Goal: Information Seeking & Learning: Check status

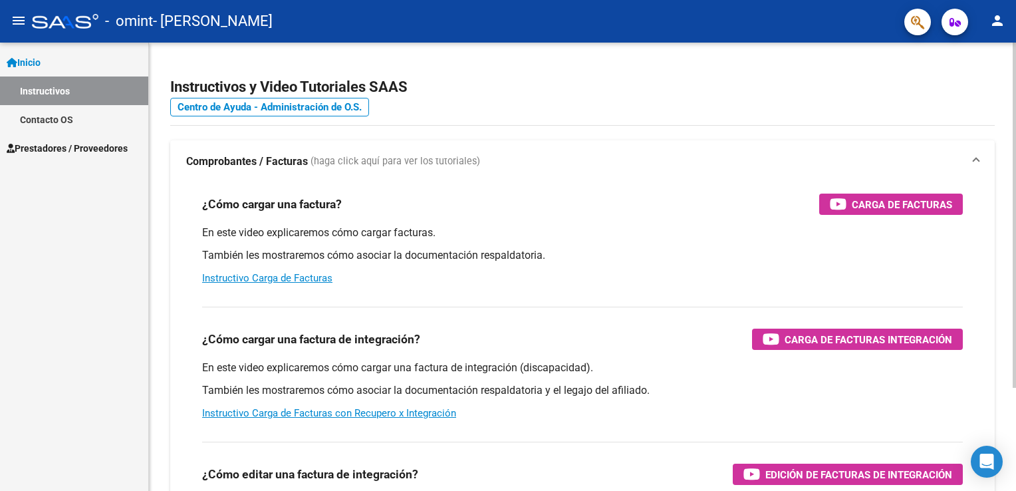
click at [986, 187] on div "Instructivos y Video Tutoriales SAAS Centro de Ayuda - Administración de O.S. C…" at bounding box center [584, 334] width 870 height 583
click at [239, 158] on strong "Comprobantes / Facturas" at bounding box center [247, 161] width 122 height 15
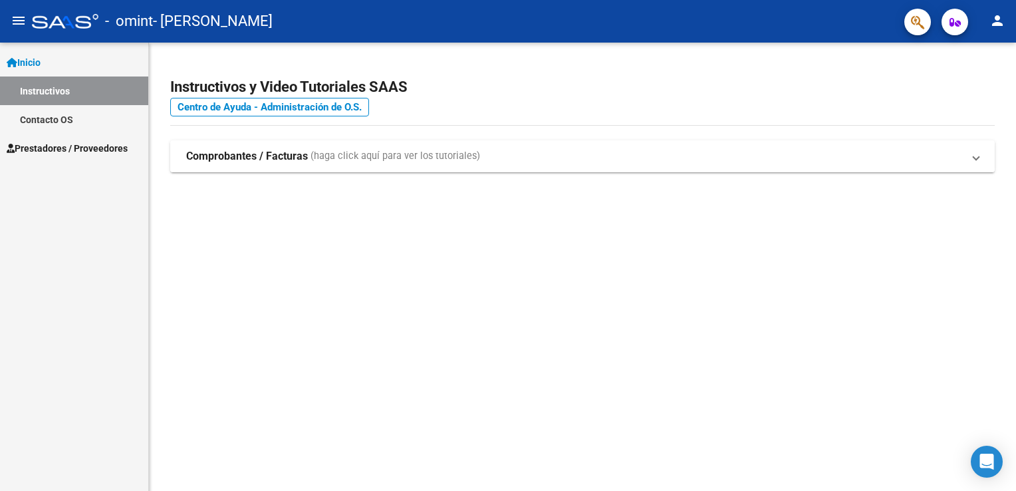
click at [239, 158] on strong "Comprobantes / Facturas" at bounding box center [247, 156] width 122 height 15
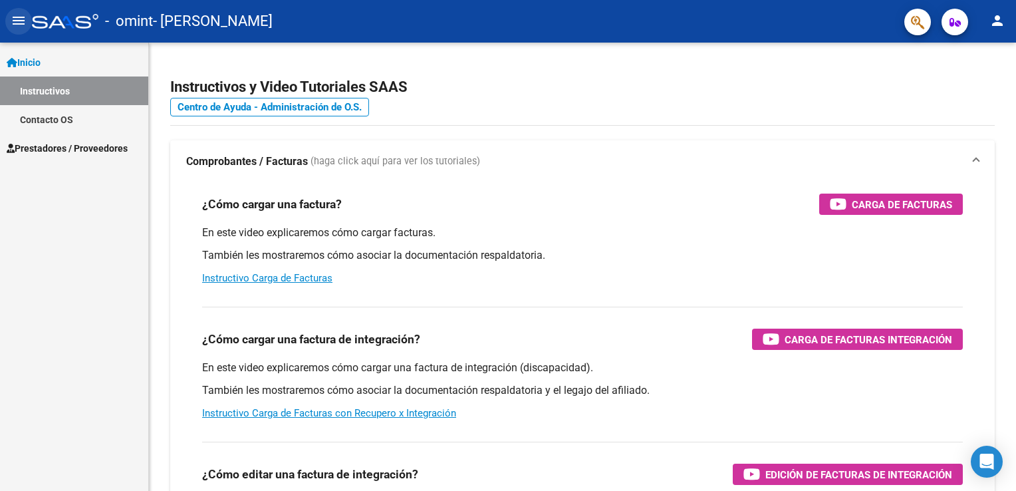
click at [15, 23] on mat-icon "menu" at bounding box center [19, 21] width 16 height 16
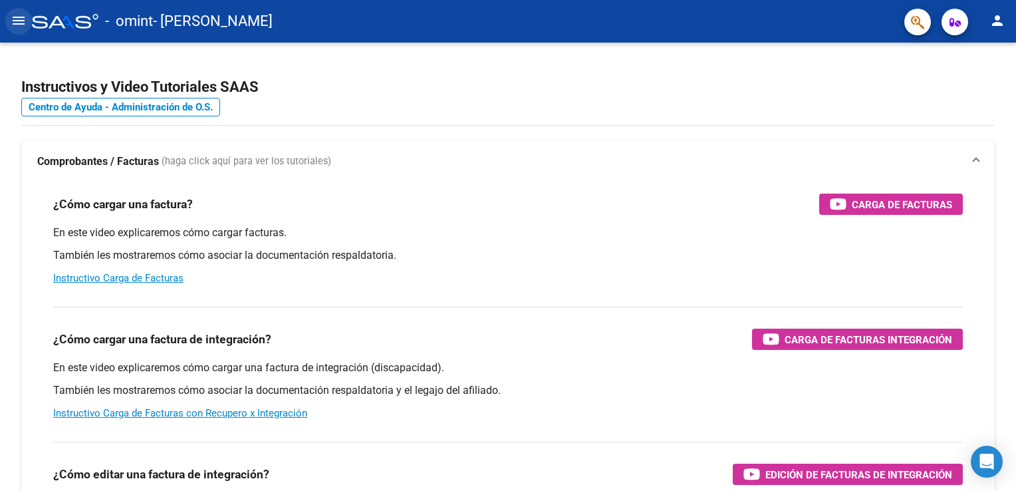
click at [15, 23] on mat-icon "menu" at bounding box center [19, 21] width 16 height 16
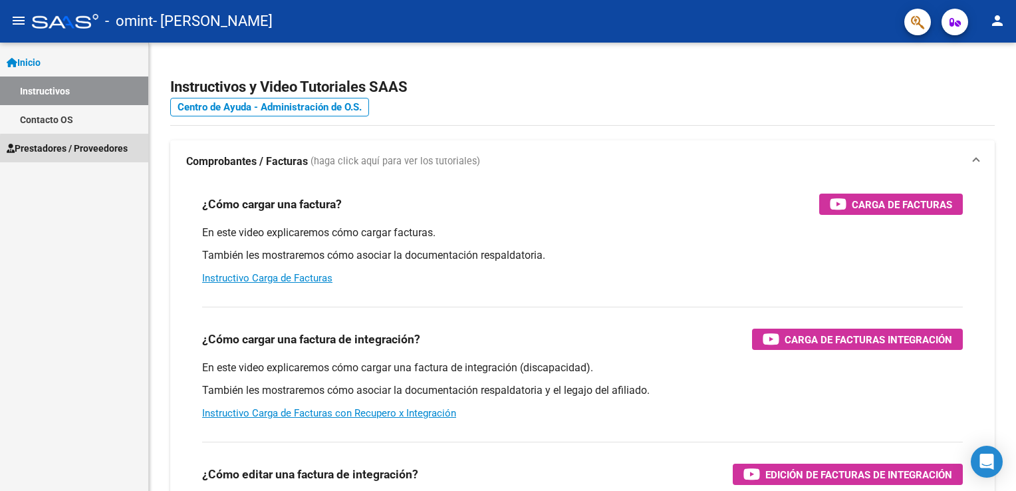
click at [80, 150] on span "Prestadores / Proveedores" at bounding box center [67, 148] width 121 height 15
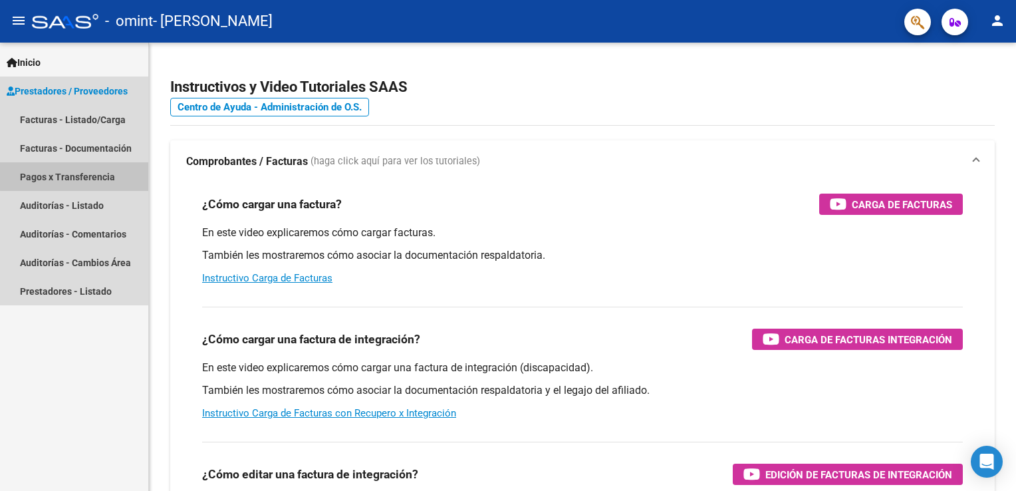
click at [114, 169] on link "Pagos x Transferencia" at bounding box center [74, 176] width 148 height 29
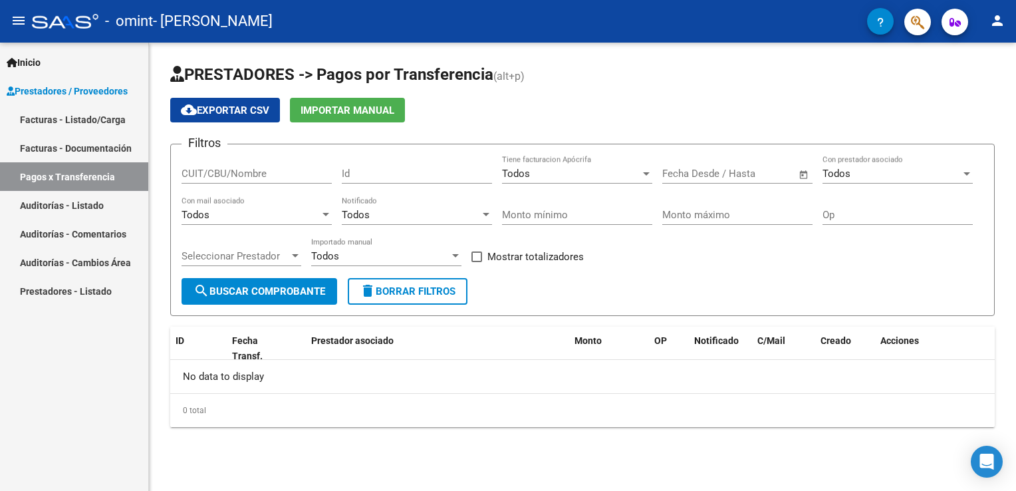
click at [218, 164] on div "CUIT/CBU/Nombre" at bounding box center [256, 169] width 150 height 29
type input "27318645928"
click at [574, 178] on div "Todos" at bounding box center [571, 173] width 138 height 12
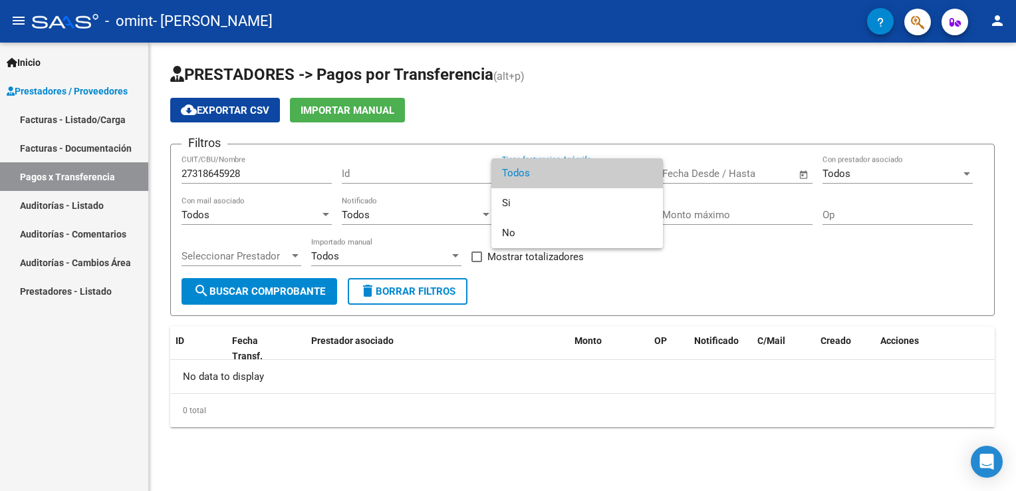
click at [582, 294] on div at bounding box center [508, 245] width 1016 height 491
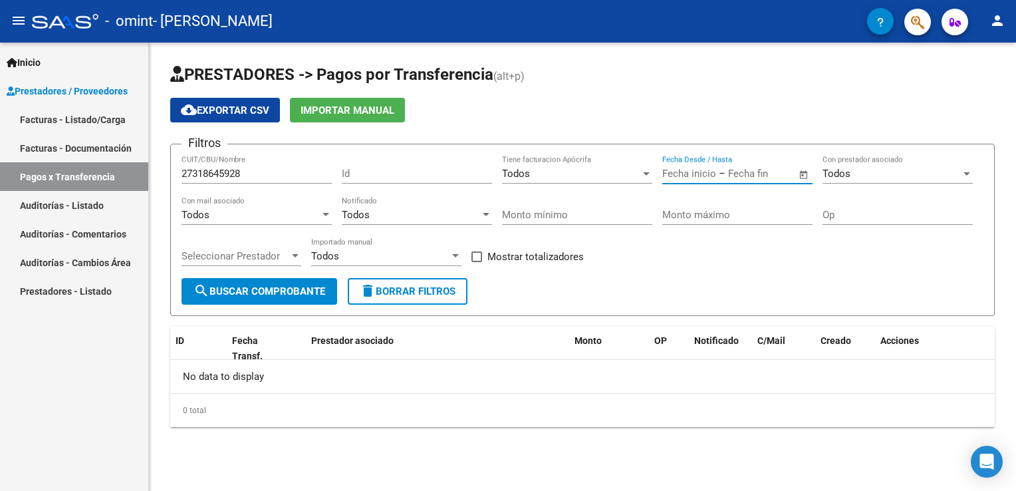
click at [714, 174] on input "text" at bounding box center [689, 173] width 54 height 12
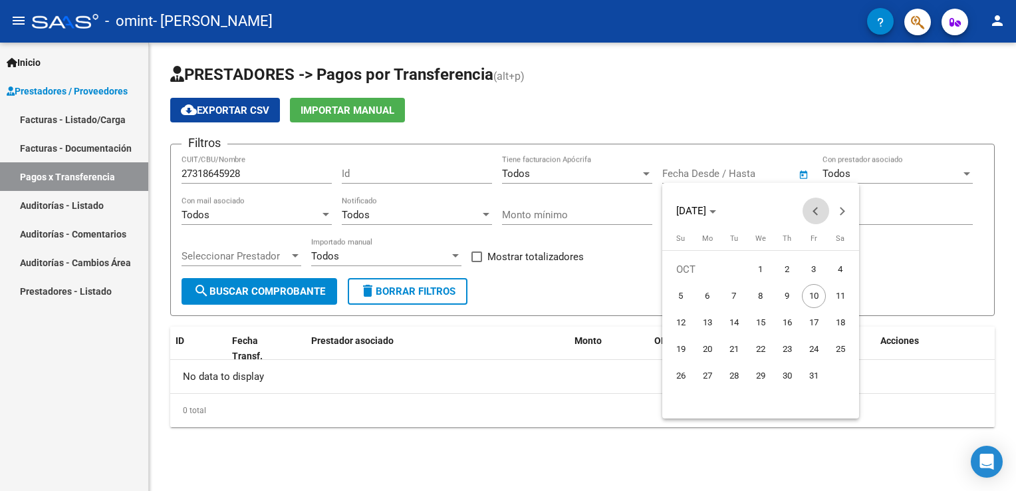
click at [820, 206] on span "Previous month" at bounding box center [815, 210] width 27 height 27
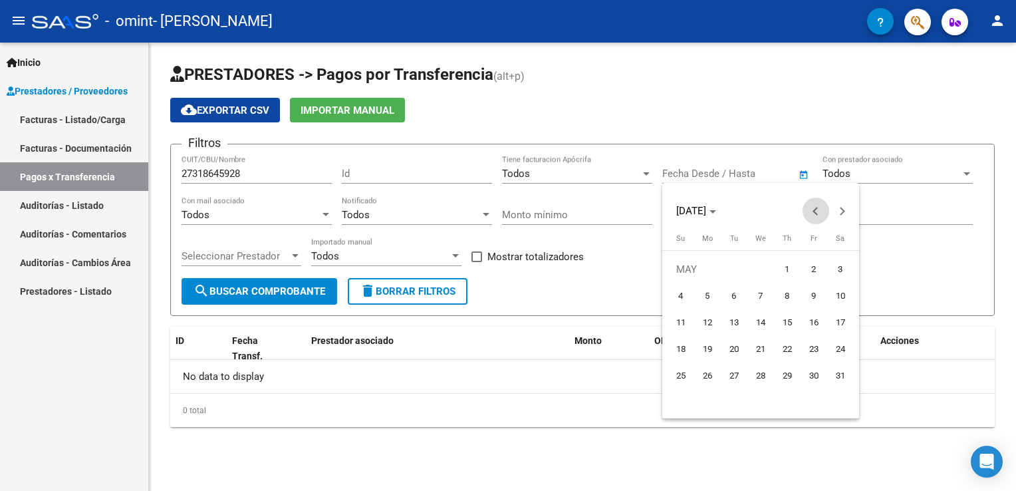
click at [820, 206] on span "Previous month" at bounding box center [815, 210] width 27 height 27
click at [847, 211] on span "Next month" at bounding box center [842, 210] width 27 height 27
click at [787, 265] on span "1" at bounding box center [787, 269] width 24 height 24
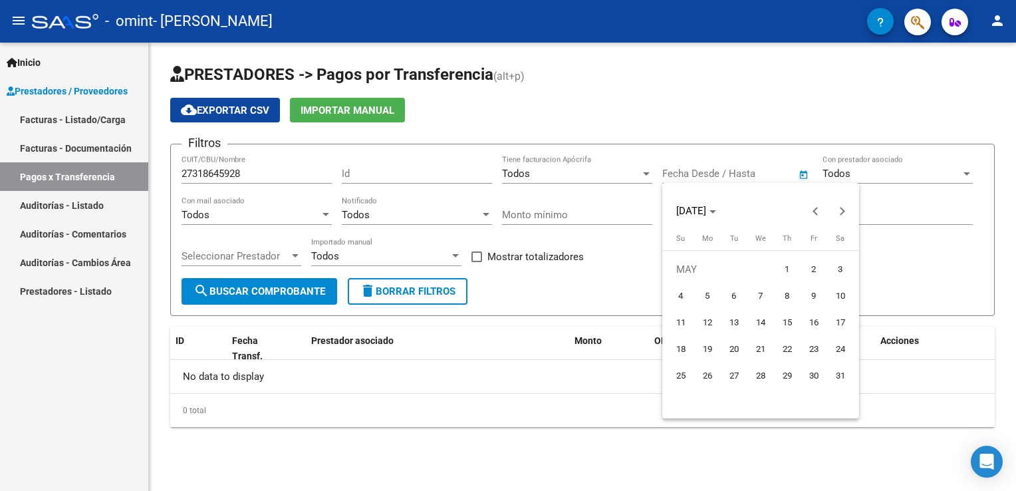
type input "[DATE]"
click at [915, 167] on div at bounding box center [508, 245] width 1016 height 491
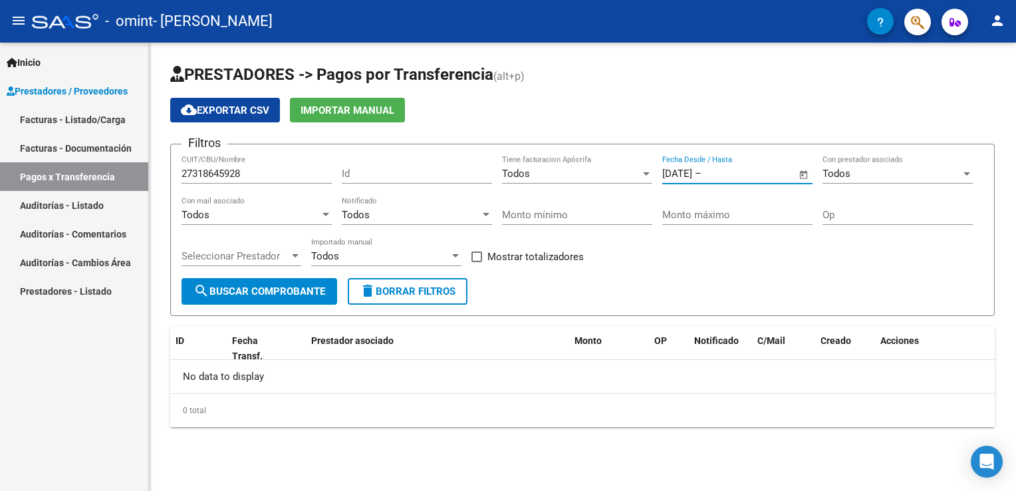
click at [758, 168] on input "text" at bounding box center [736, 173] width 64 height 12
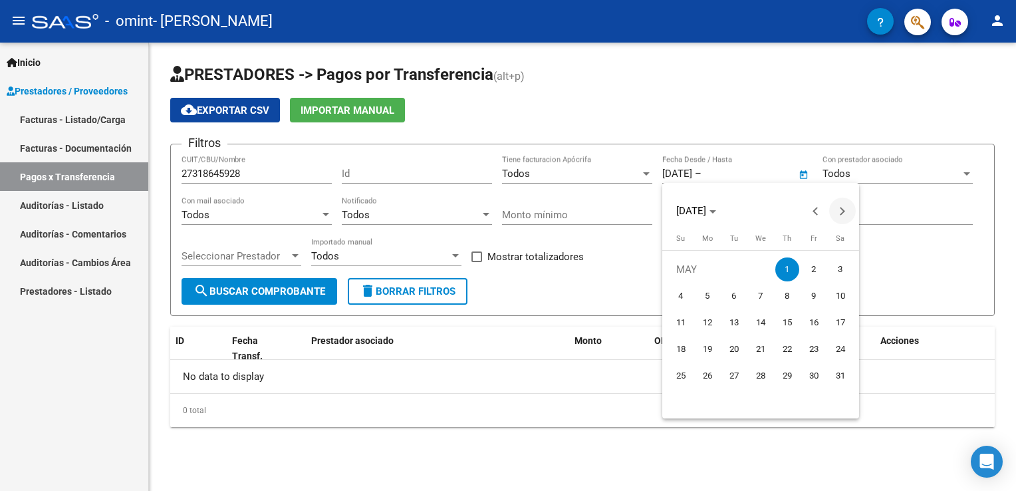
click at [842, 207] on span "Next month" at bounding box center [842, 210] width 27 height 27
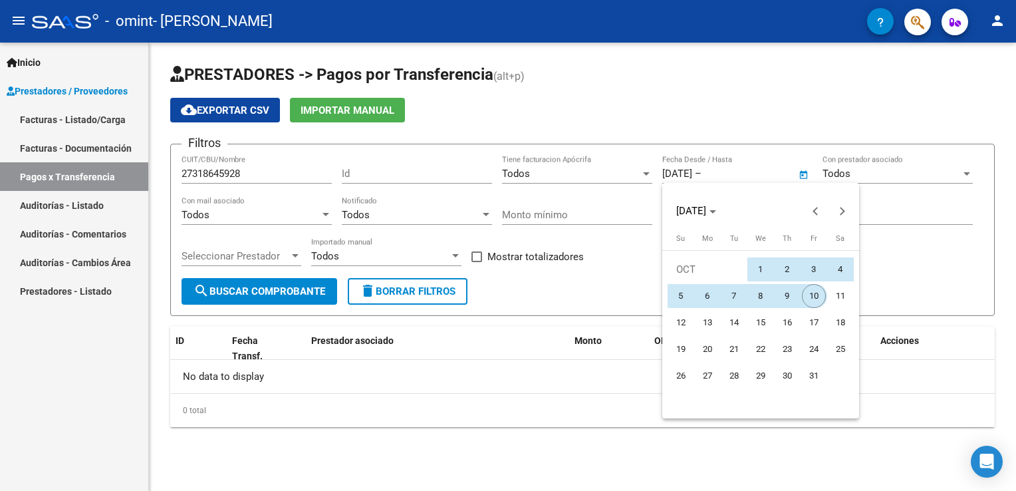
click at [810, 292] on span "10" at bounding box center [814, 296] width 24 height 24
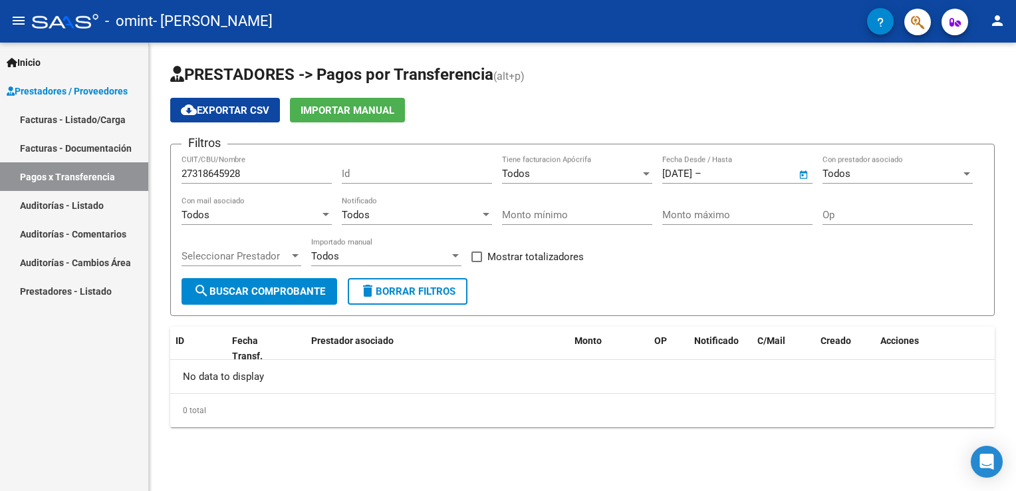
type input "[DATE]"
click at [263, 255] on span "Seleccionar Prestador" at bounding box center [235, 256] width 108 height 12
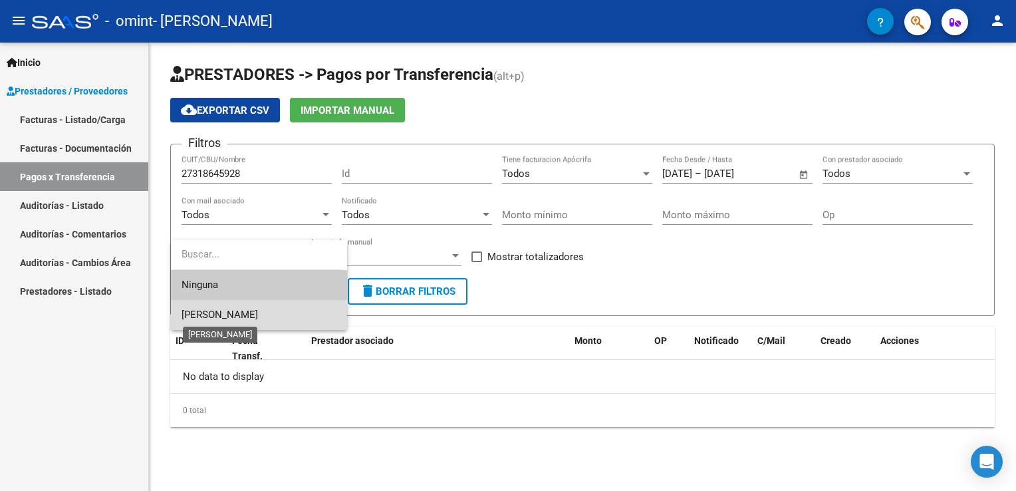
click at [258, 315] on span "[PERSON_NAME]" at bounding box center [219, 314] width 76 height 12
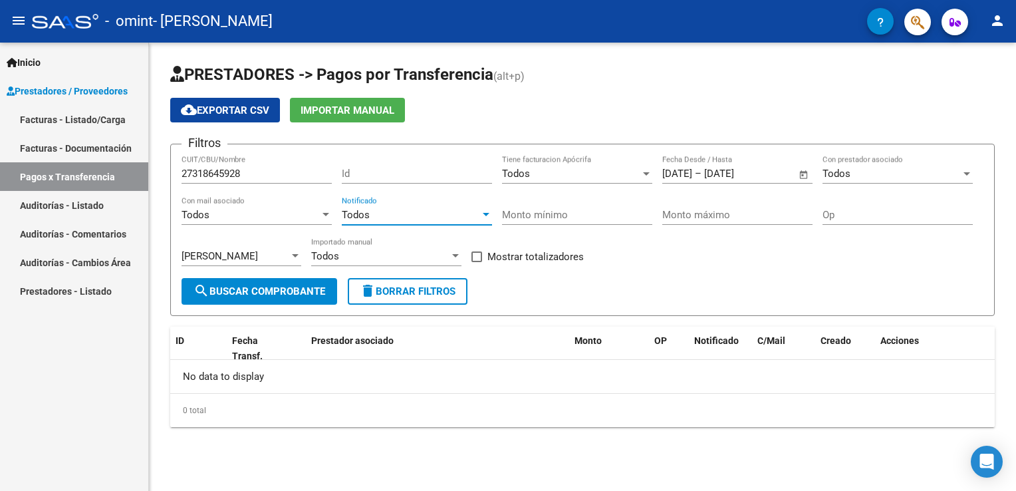
click at [403, 211] on div "Todos" at bounding box center [411, 215] width 138 height 12
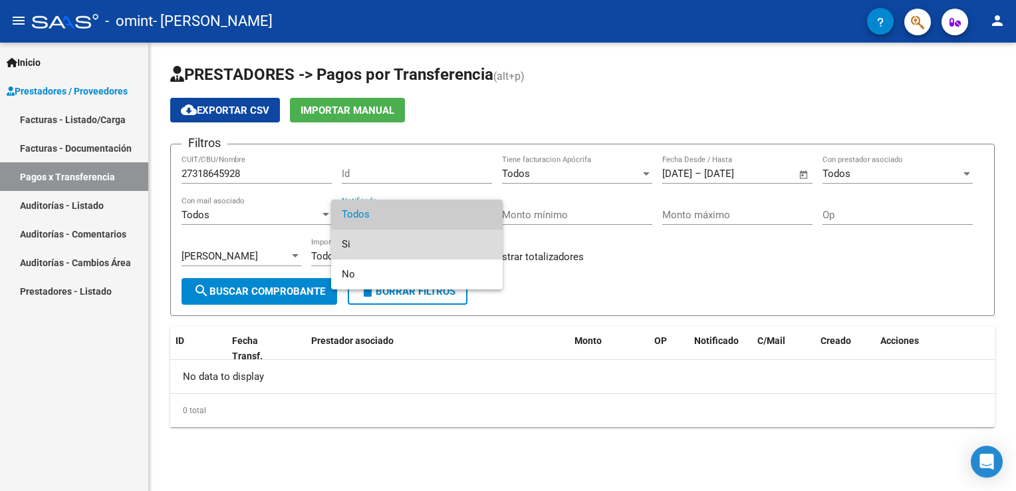
click at [393, 239] on span "Si" at bounding box center [417, 244] width 150 height 30
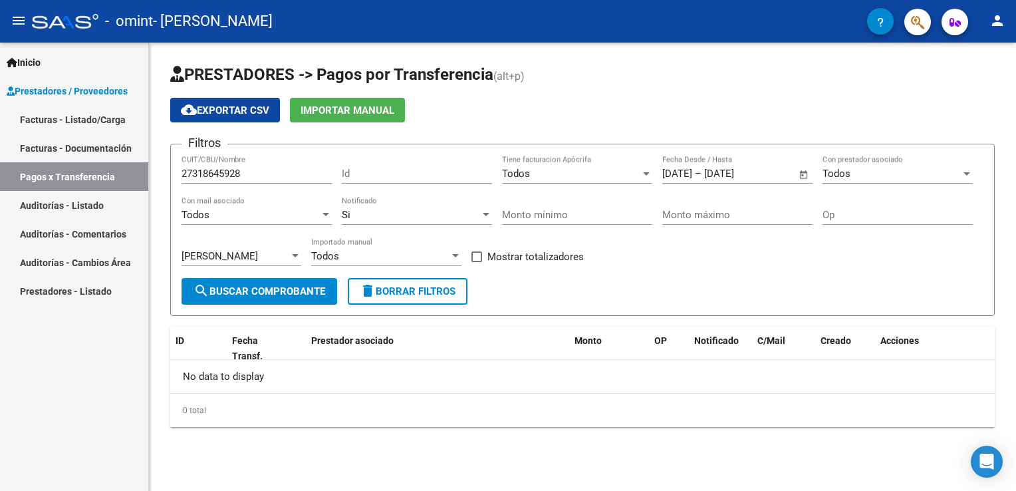
click at [271, 219] on div "Todos Con mail asociado" at bounding box center [256, 210] width 150 height 29
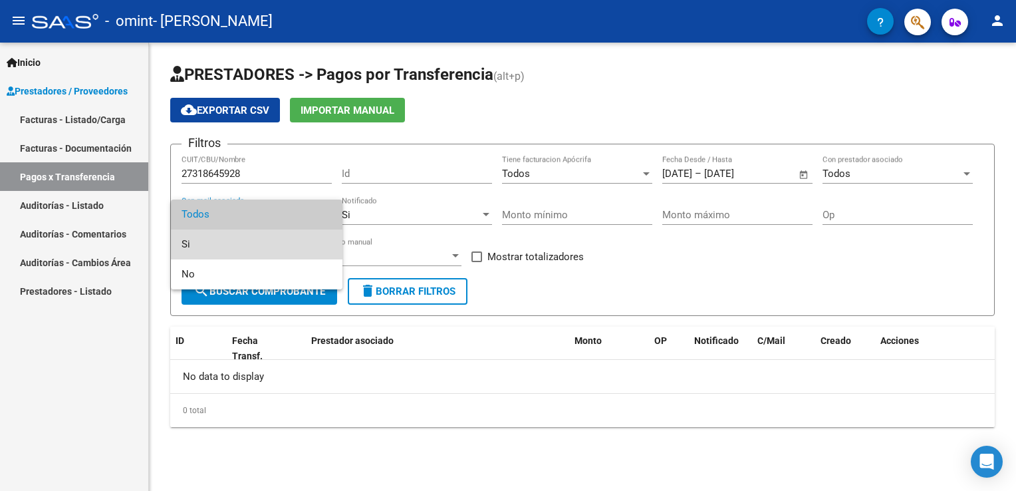
click at [261, 238] on span "Si" at bounding box center [256, 244] width 150 height 30
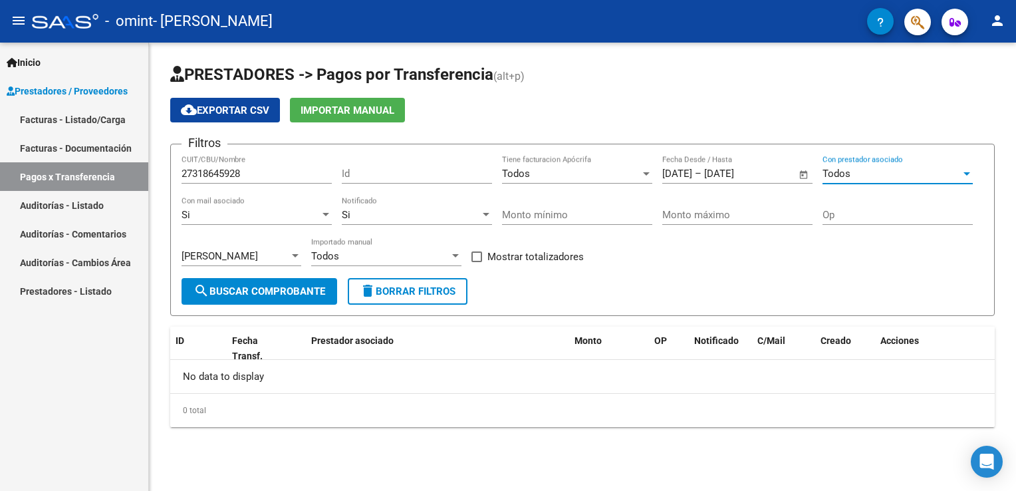
click at [934, 177] on div "Todos" at bounding box center [891, 173] width 138 height 12
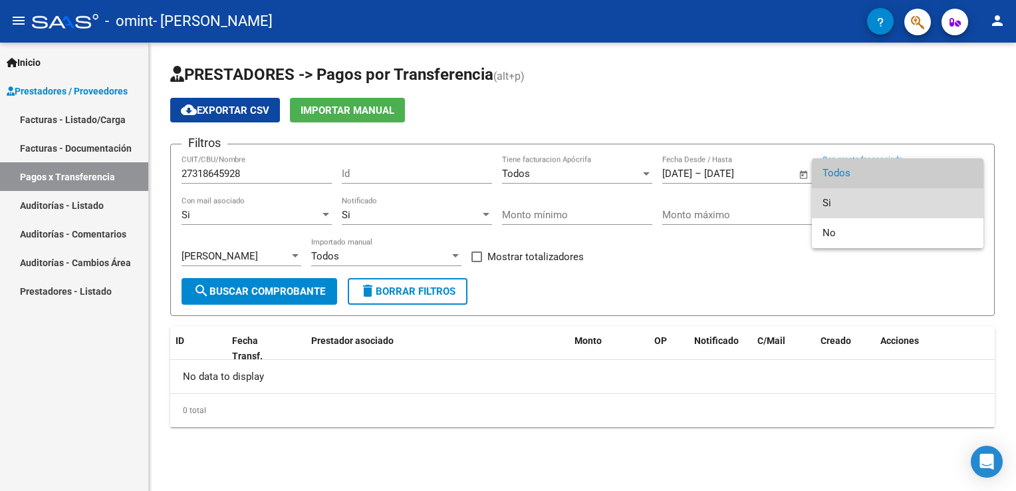
click at [892, 203] on span "Si" at bounding box center [897, 203] width 150 height 30
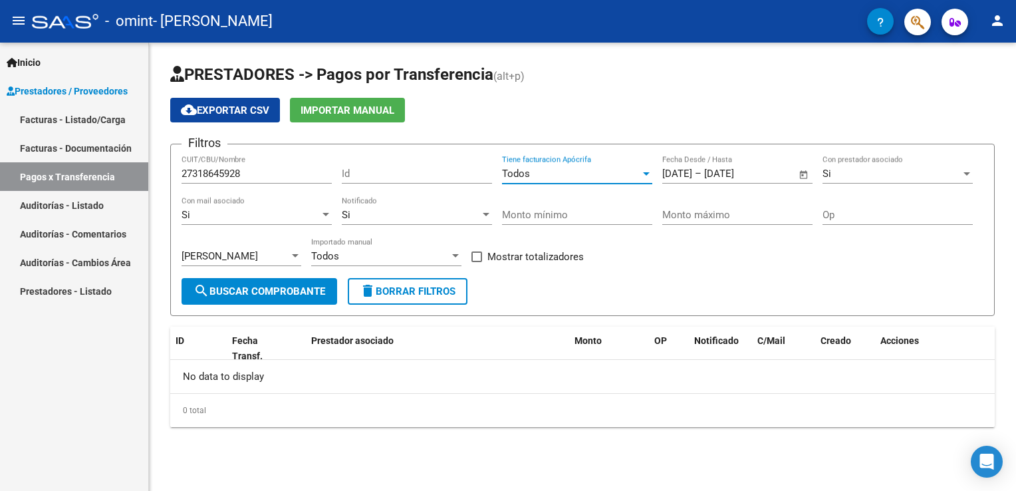
click at [580, 173] on div "Todos" at bounding box center [571, 173] width 138 height 12
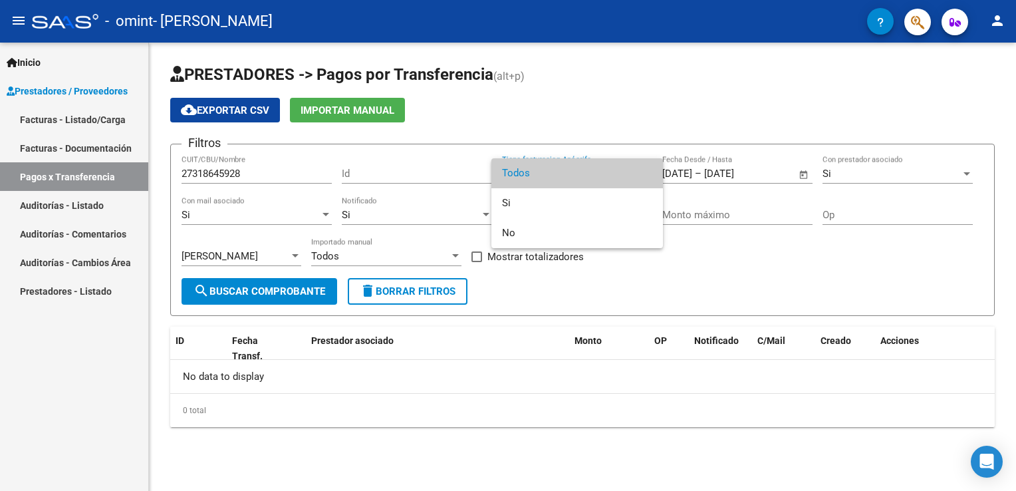
click at [567, 113] on div at bounding box center [508, 245] width 1016 height 491
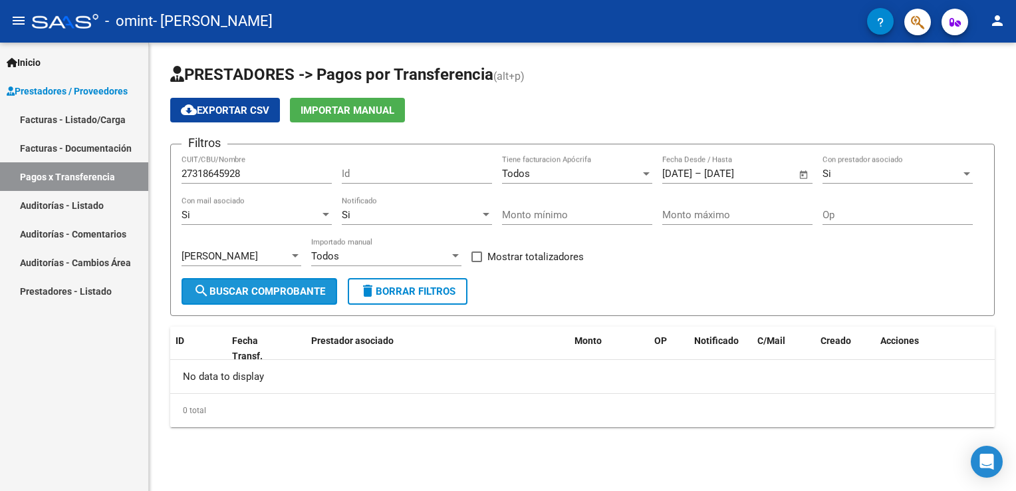
click at [262, 285] on span "search Buscar Comprobante" at bounding box center [259, 291] width 132 height 12
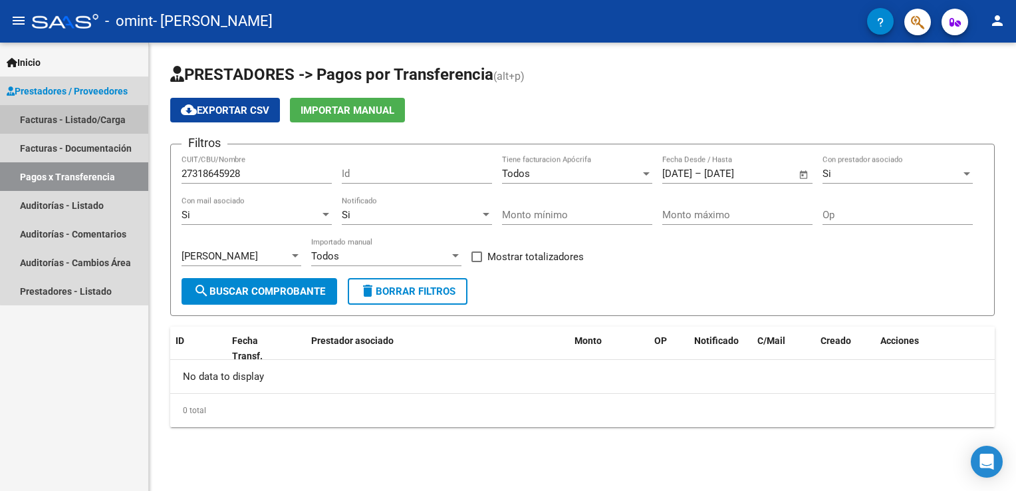
click at [80, 116] on link "Facturas - Listado/Carga" at bounding box center [74, 119] width 148 height 29
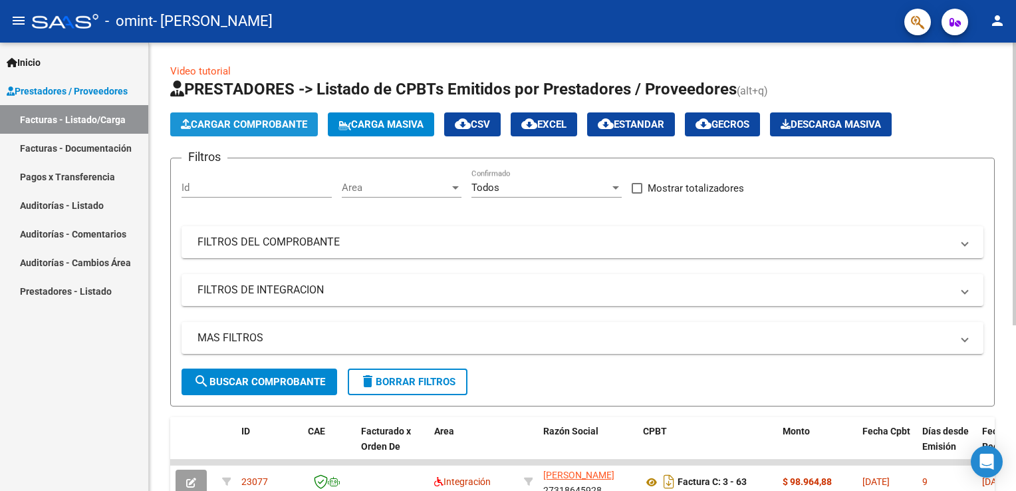
click at [207, 129] on span "Cargar Comprobante" at bounding box center [244, 124] width 126 height 12
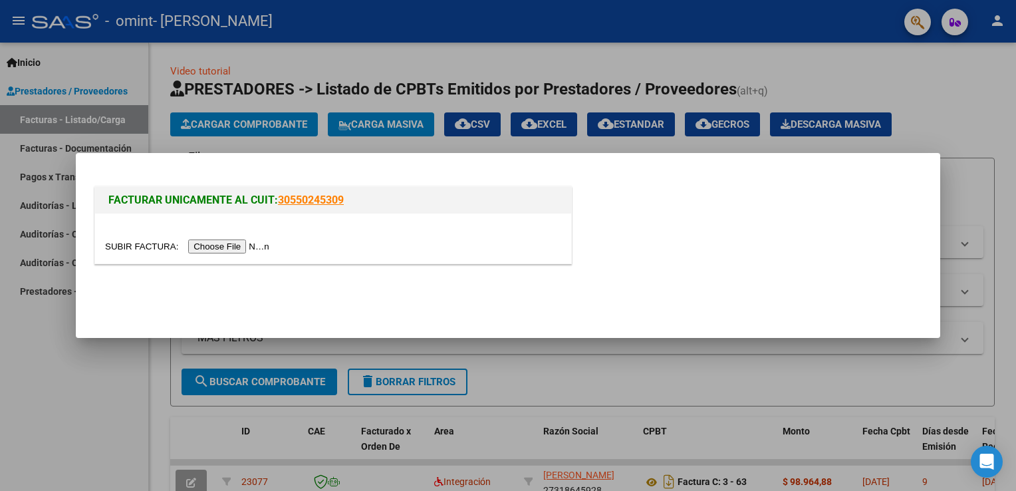
click at [66, 362] on div at bounding box center [508, 245] width 1016 height 491
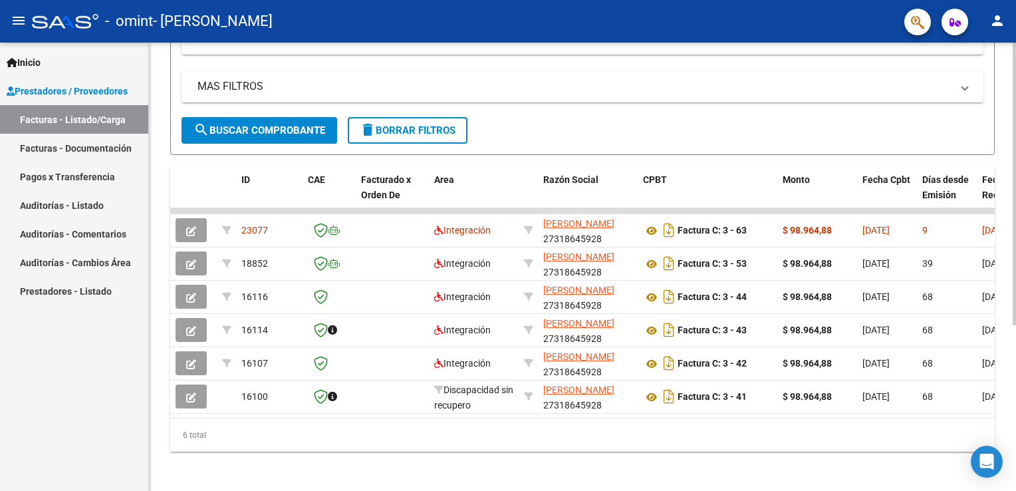
scroll to position [263, 0]
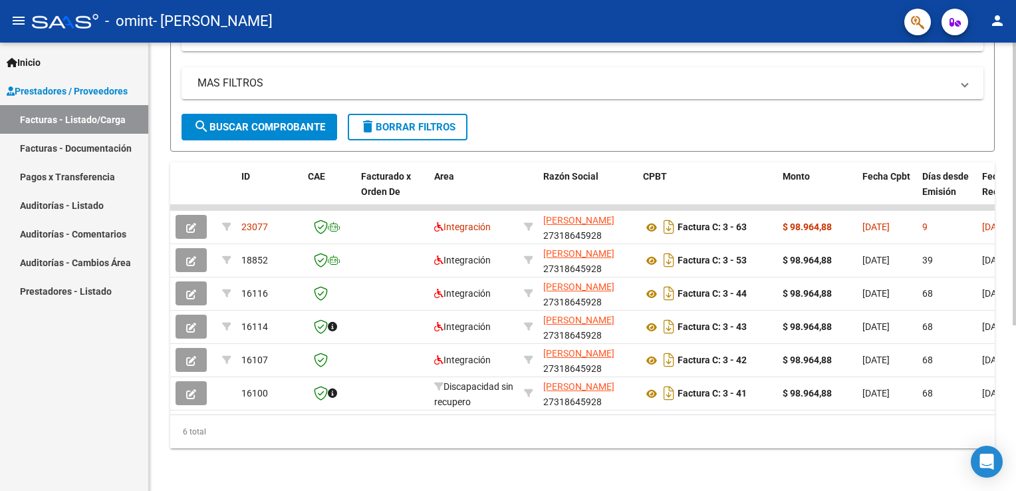
click at [1015, 389] on html "menu - omint - [PERSON_NAME] person Inicio Instructivos Contacto OS Prestadores…" at bounding box center [508, 245] width 1016 height 491
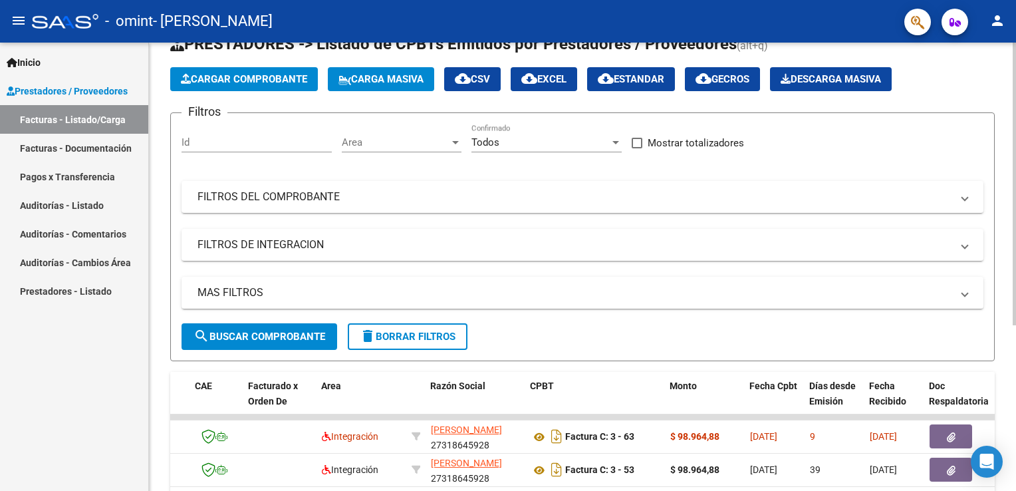
scroll to position [0, 0]
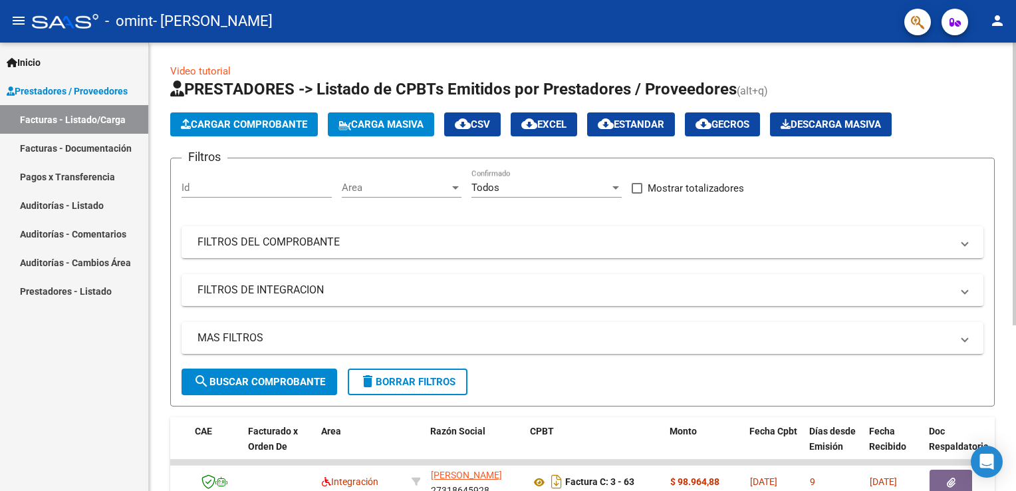
click at [1012, 90] on div at bounding box center [1013, 184] width 3 height 282
click at [274, 189] on input "Id" at bounding box center [256, 187] width 150 height 12
click at [974, 241] on mat-expansion-panel-header "FILTROS DEL COMPROBANTE" at bounding box center [582, 242] width 802 height 32
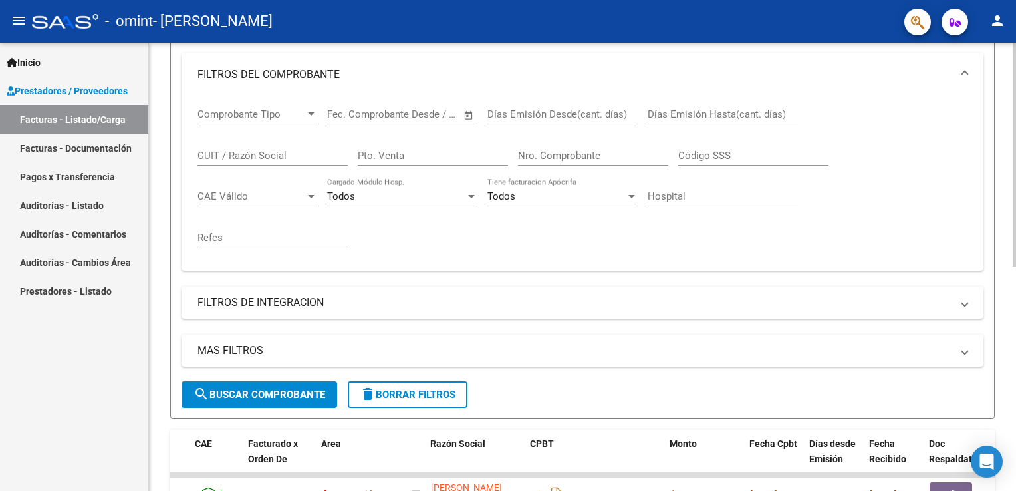
scroll to position [178, 0]
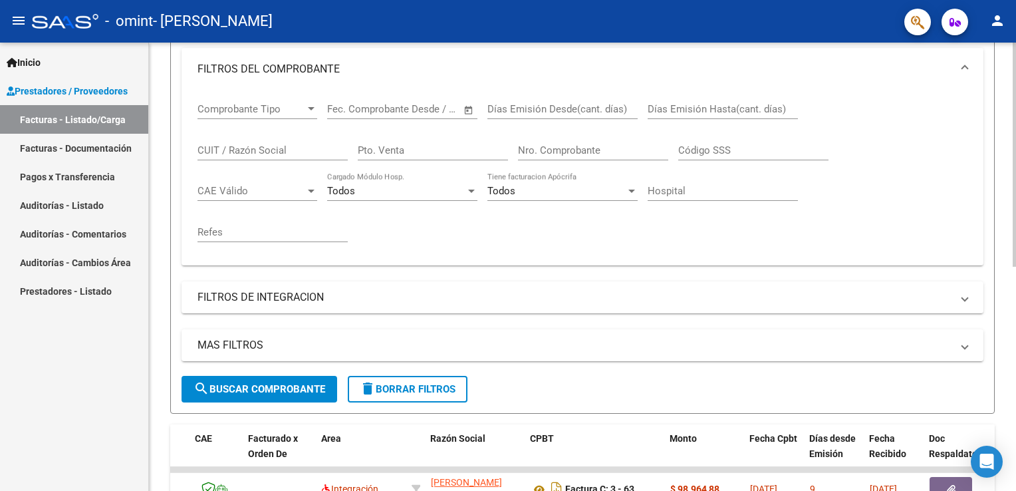
click at [1015, 312] on html "menu - omint - [PERSON_NAME] person Inicio Instructivos Contacto OS Prestadores…" at bounding box center [508, 245] width 1016 height 491
click at [960, 346] on span "MAS FILTROS" at bounding box center [579, 345] width 764 height 15
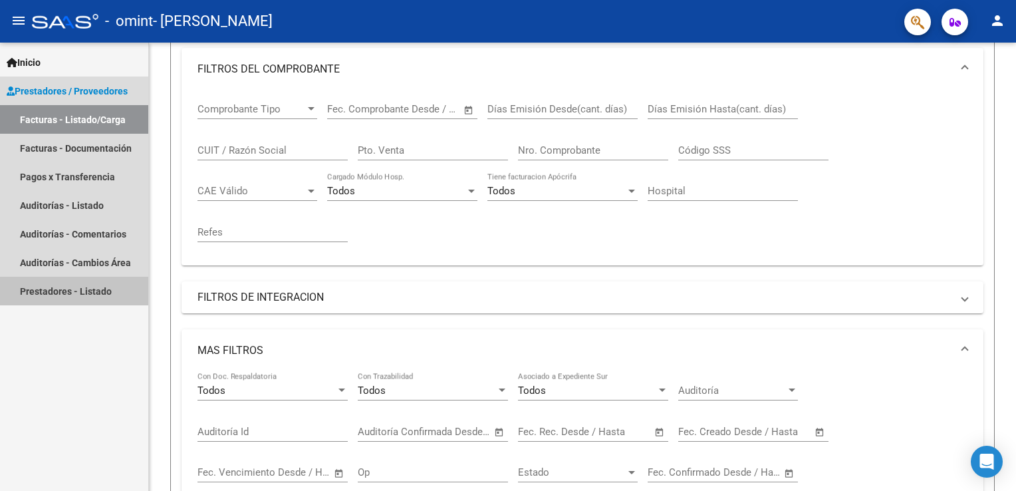
click at [93, 291] on link "Prestadores - Listado" at bounding box center [74, 290] width 148 height 29
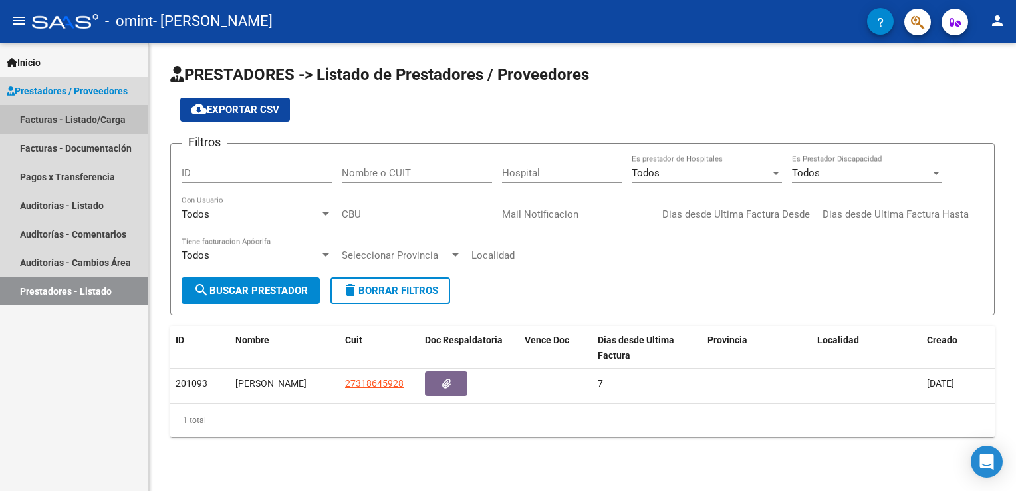
click at [96, 124] on link "Facturas - Listado/Carga" at bounding box center [74, 119] width 148 height 29
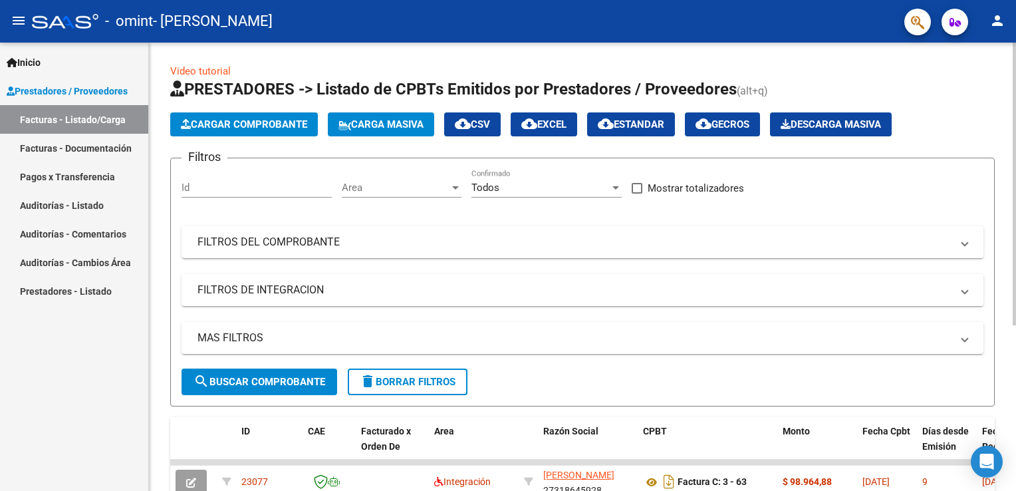
click at [977, 0] on html "menu - omint - [PERSON_NAME] person Inicio Instructivos Contacto OS Prestadores…" at bounding box center [508, 245] width 1016 height 491
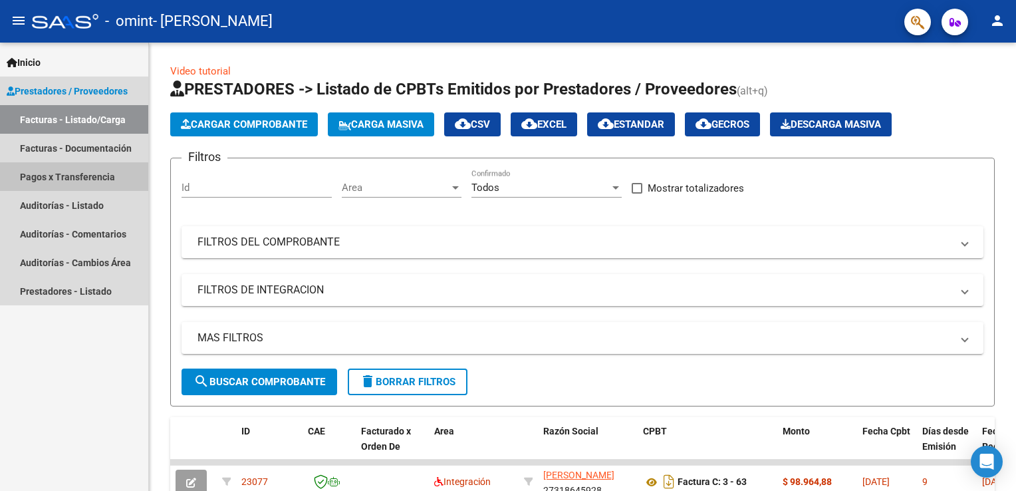
click at [59, 170] on link "Pagos x Transferencia" at bounding box center [74, 176] width 148 height 29
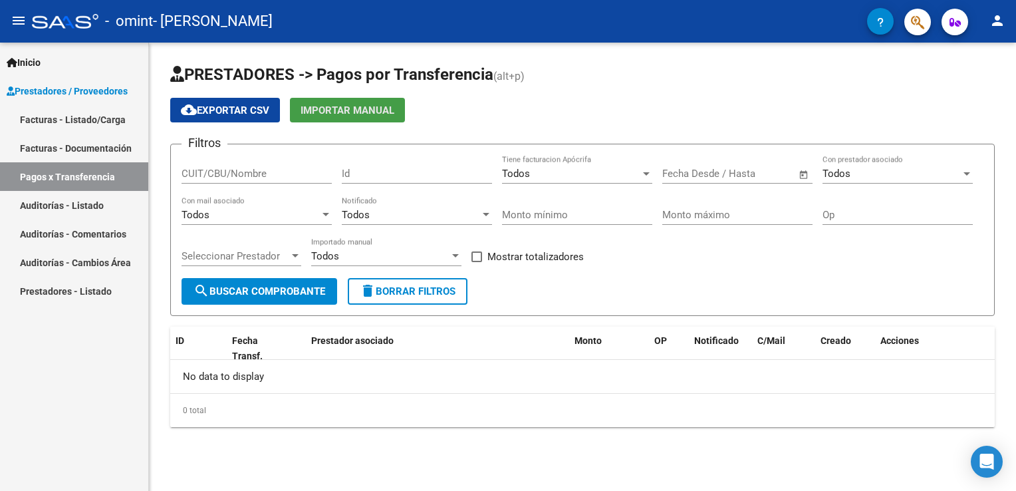
click at [344, 104] on span "Importar Manual" at bounding box center [347, 110] width 94 height 12
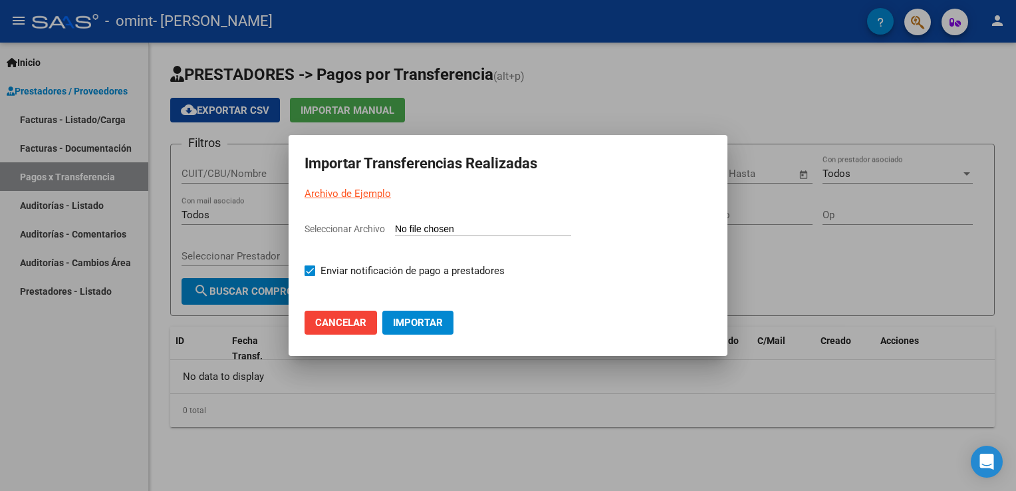
click at [501, 109] on div at bounding box center [508, 245] width 1016 height 491
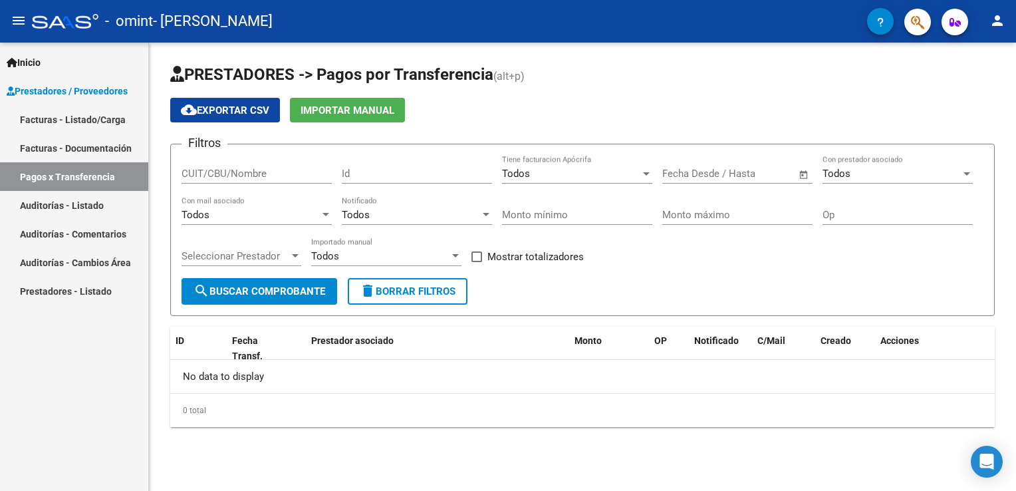
click at [197, 167] on input "CUIT/CBU/Nombre" at bounding box center [256, 173] width 150 height 12
type input "27318645928"
click at [423, 171] on input "Id" at bounding box center [417, 173] width 150 height 12
click at [255, 110] on span "cloud_download Exportar CSV" at bounding box center [225, 110] width 88 height 12
click at [391, 179] on div "Id" at bounding box center [417, 169] width 150 height 29
